Goal: Information Seeking & Learning: Check status

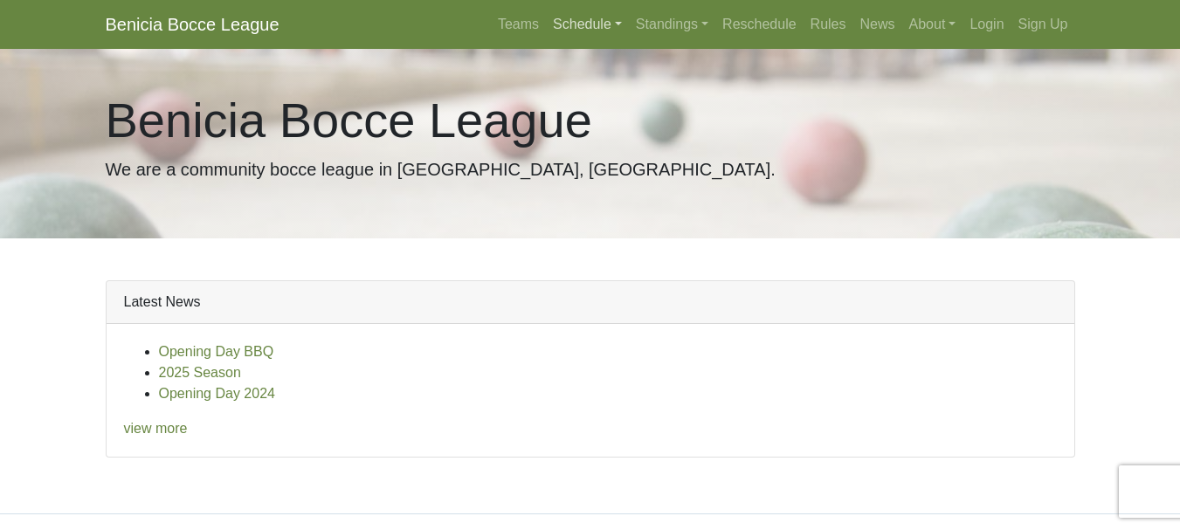
click at [603, 24] on link "Schedule" at bounding box center [587, 24] width 83 height 35
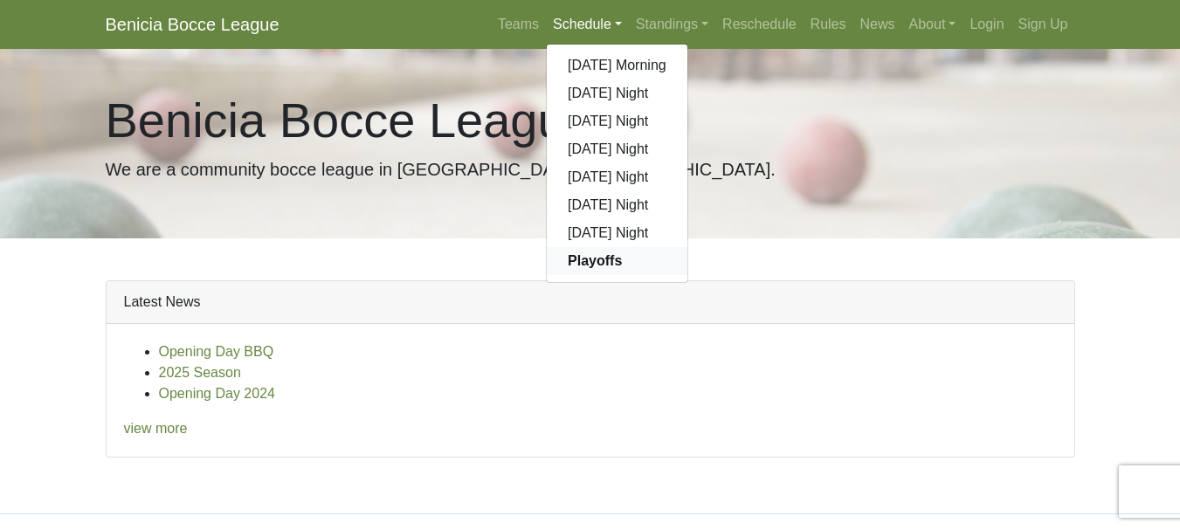
click at [595, 264] on strong "Playoffs" at bounding box center [595, 260] width 54 height 15
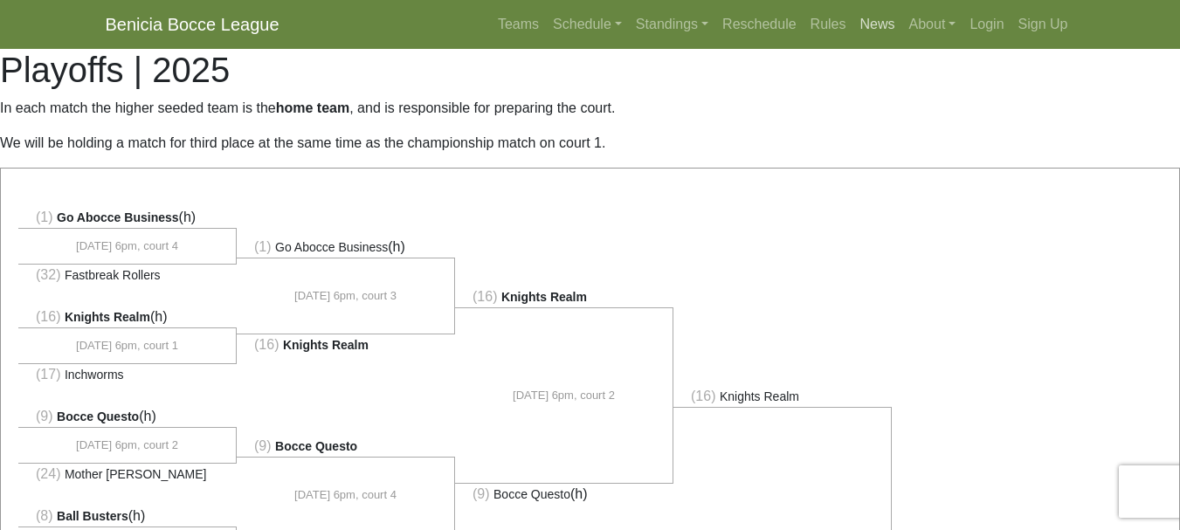
click at [867, 28] on link "News" at bounding box center [877, 24] width 49 height 35
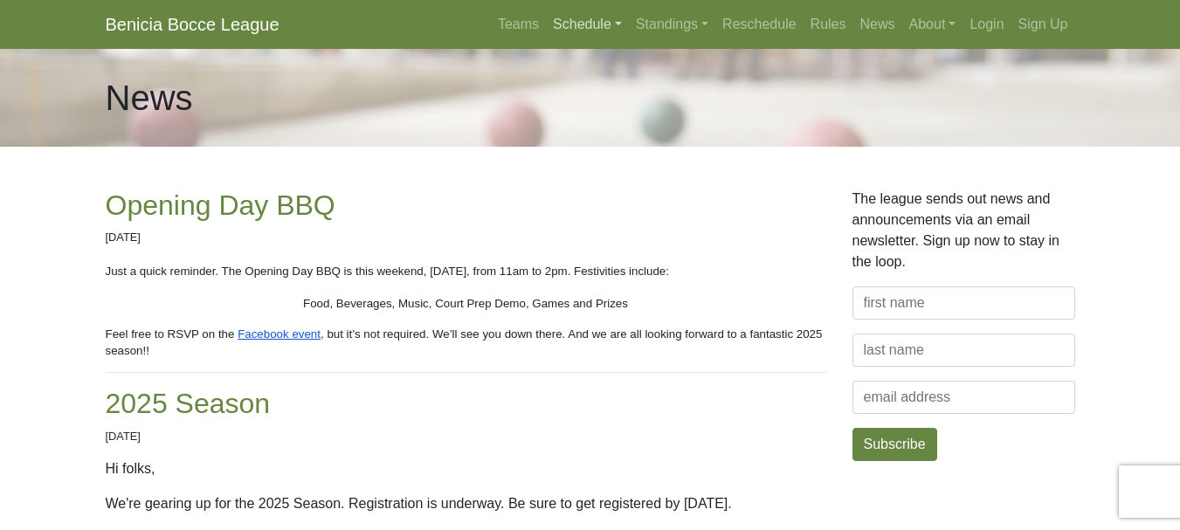
click at [573, 20] on link "Schedule" at bounding box center [587, 24] width 83 height 35
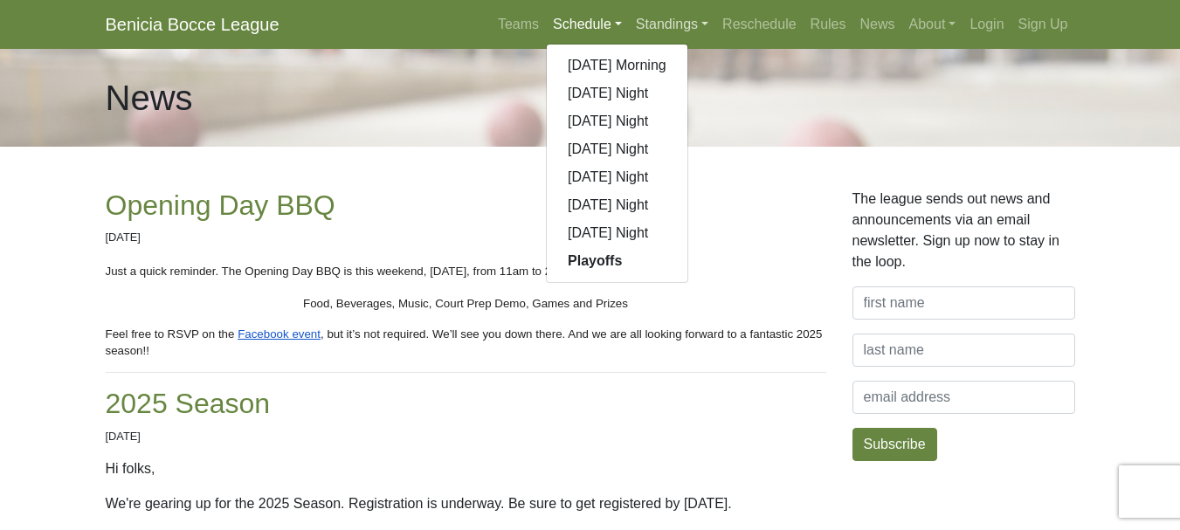
click at [646, 24] on link "Standings" at bounding box center [672, 24] width 86 height 35
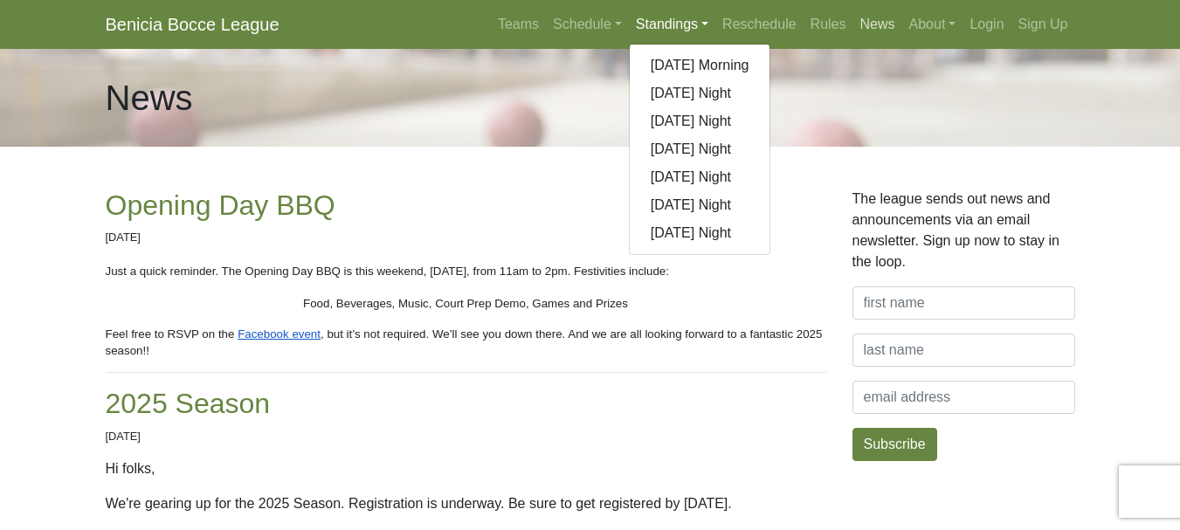
click at [865, 24] on link "News" at bounding box center [877, 24] width 49 height 35
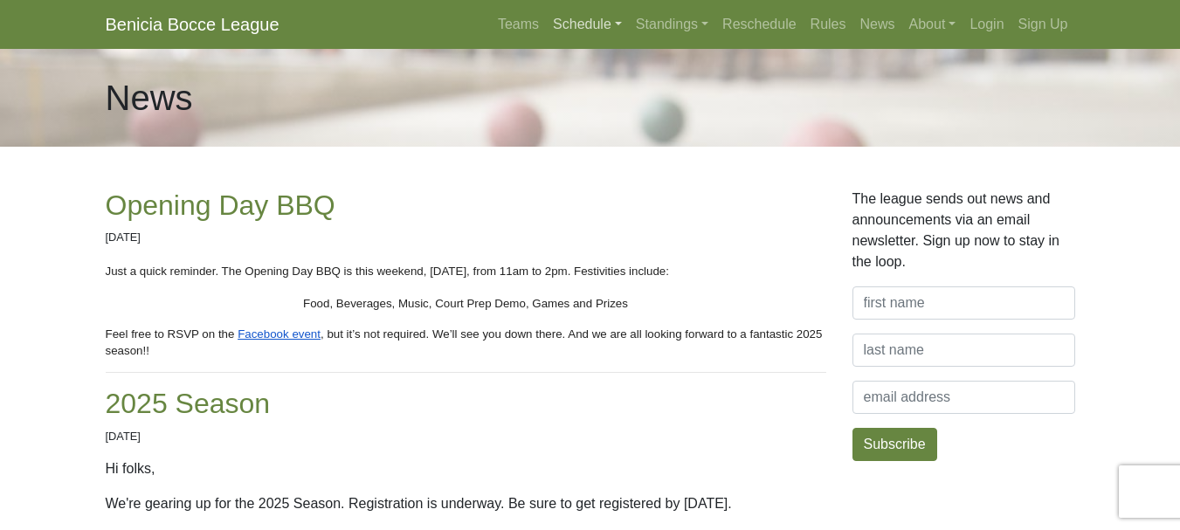
click at [596, 29] on link "Schedule" at bounding box center [587, 24] width 83 height 35
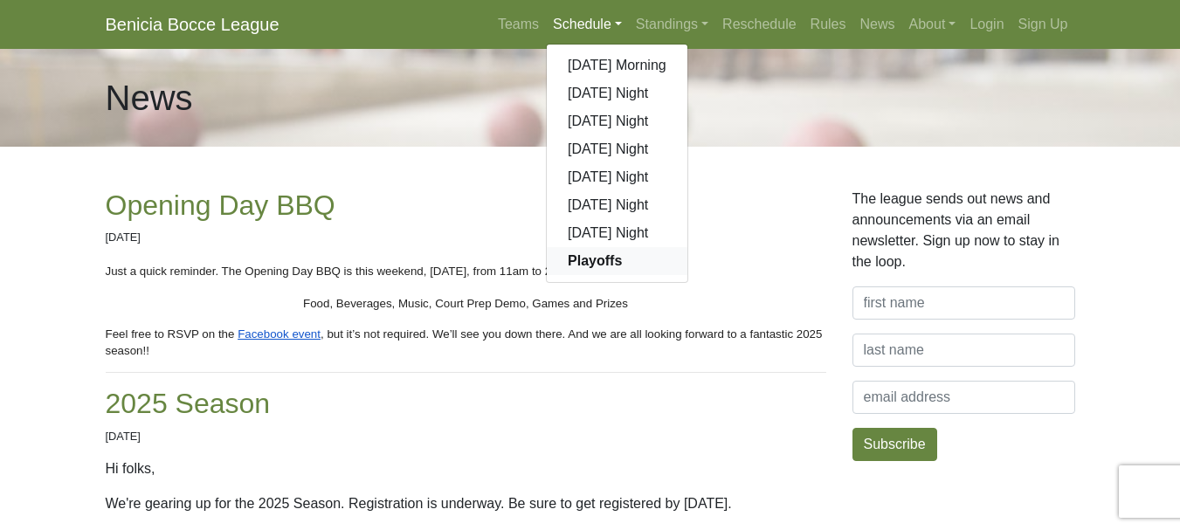
click at [585, 266] on strong "Playoffs" at bounding box center [595, 260] width 54 height 15
